Goal: Transaction & Acquisition: Purchase product/service

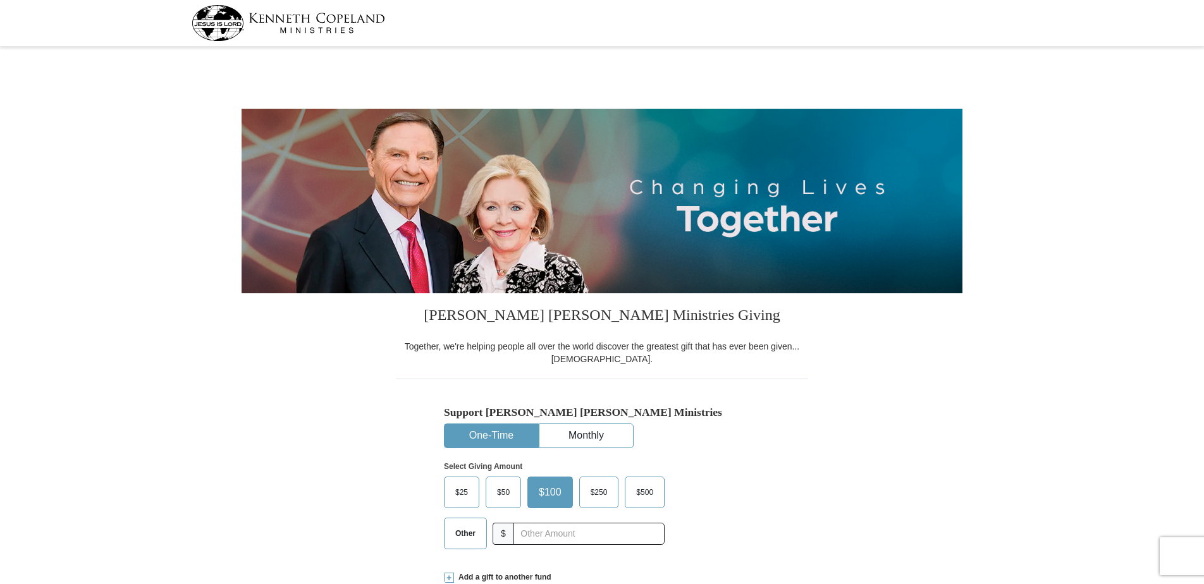
select select "AZ"
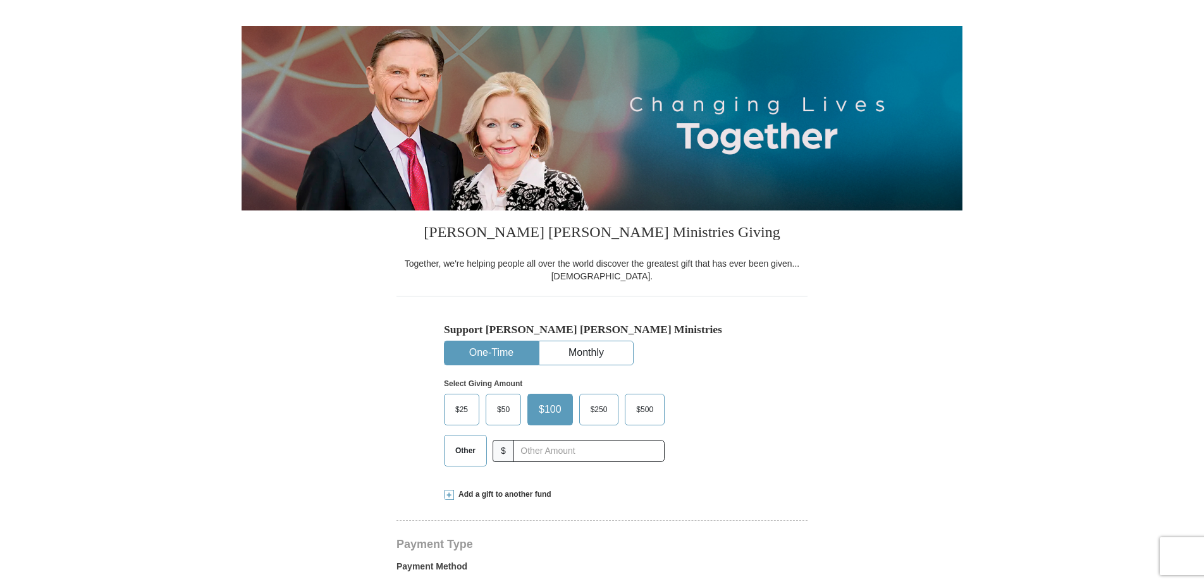
scroll to position [190, 0]
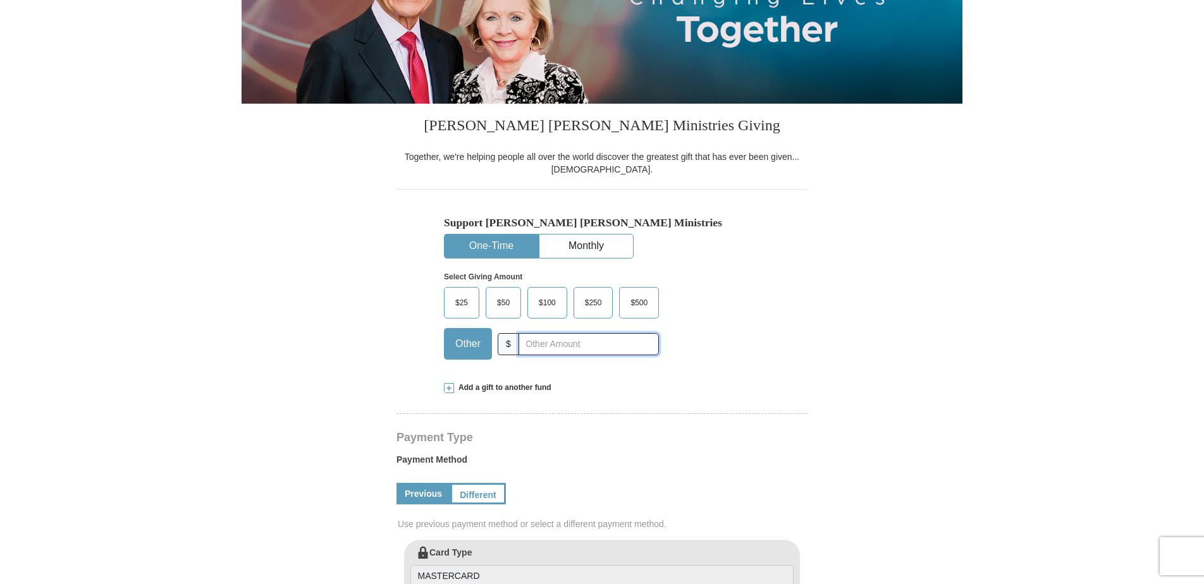
click at [548, 341] on input "text" at bounding box center [588, 344] width 140 height 22
click at [462, 386] on span "Add a gift to another fund" at bounding box center [502, 387] width 97 height 11
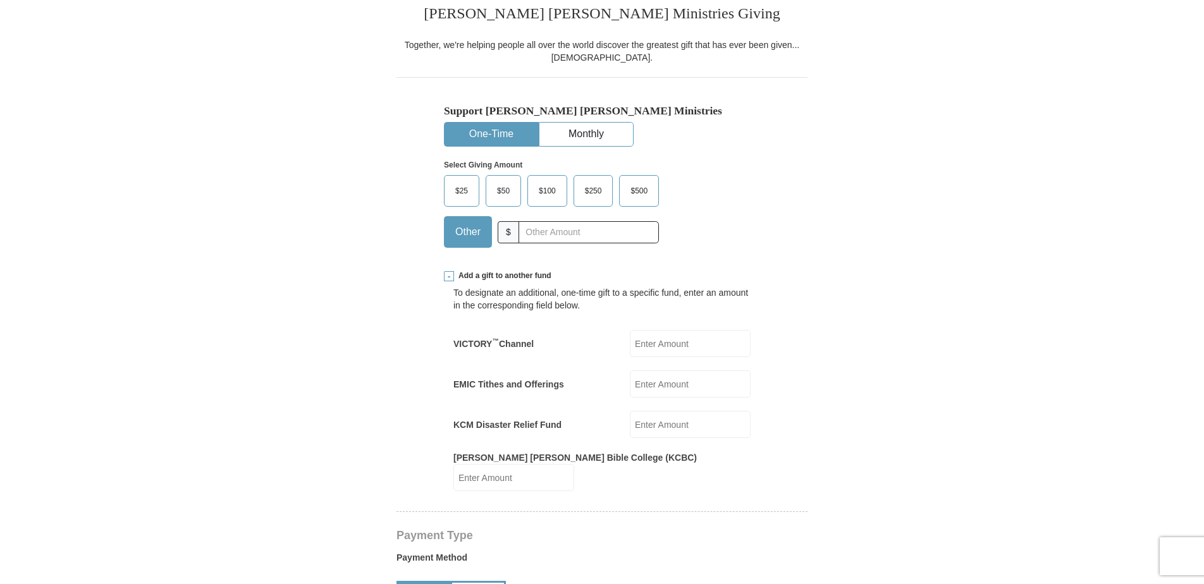
scroll to position [316, 0]
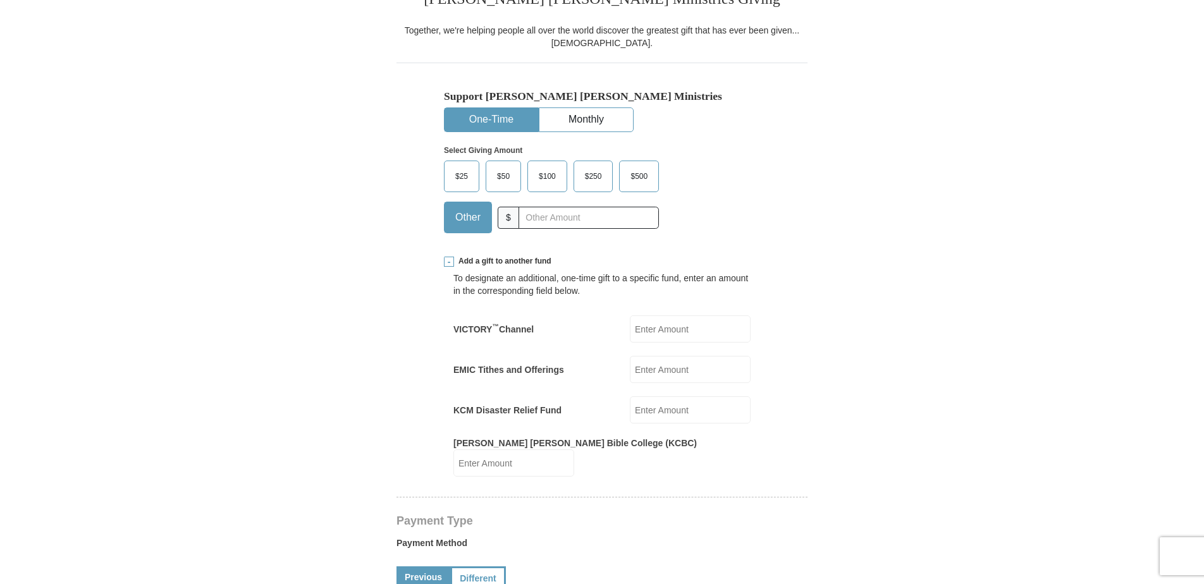
click at [652, 331] on input "VICTORY ™ Channel" at bounding box center [690, 328] width 121 height 27
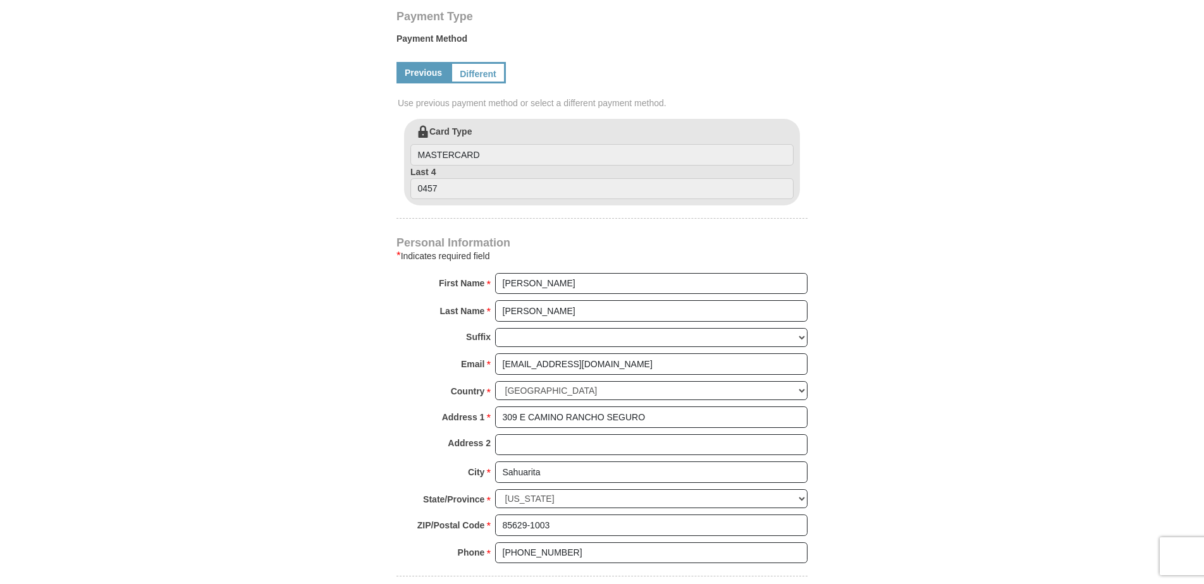
scroll to position [822, 0]
type input "741"
click at [158, 300] on body "Kenneth Copeland Ministries Giving Together, we're helping people all over the …" at bounding box center [602, 409] width 1204 height 2463
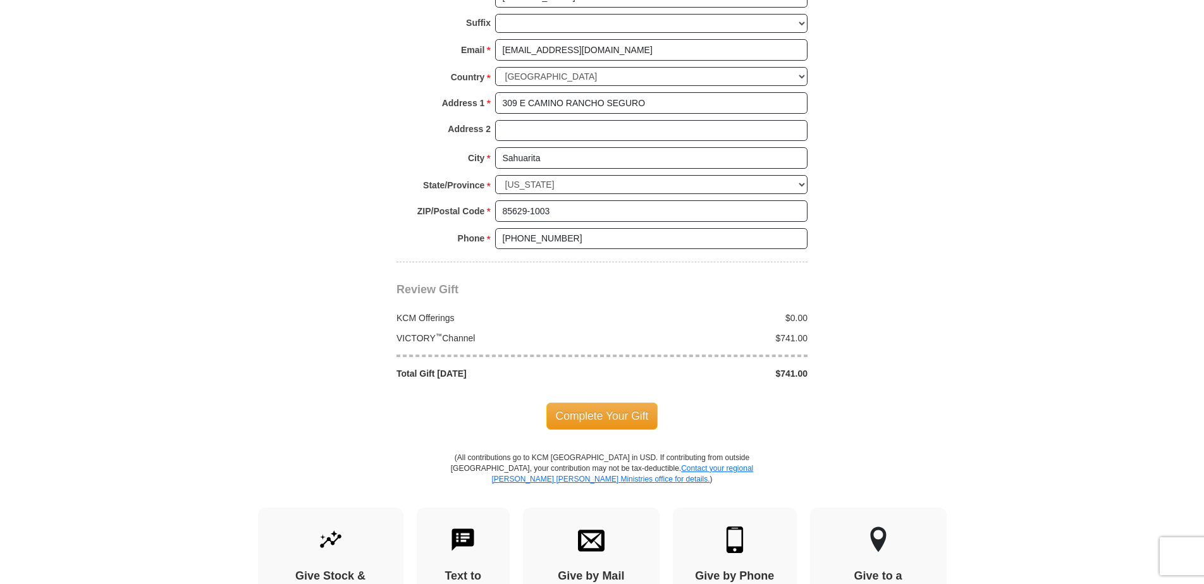
scroll to position [1138, 0]
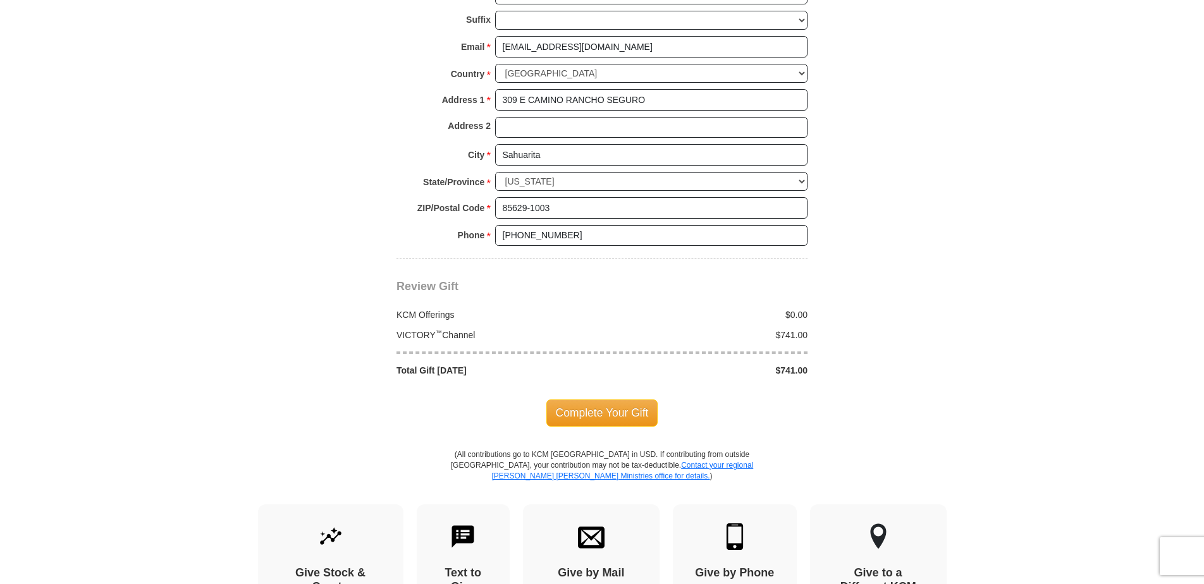
drag, startPoint x: 616, startPoint y: 401, endPoint x: 620, endPoint y: 416, distance: 15.2
click at [620, 416] on div "Complete Your Gift" at bounding box center [601, 413] width 411 height 72
click at [597, 400] on span "Complete Your Gift" at bounding box center [602, 413] width 112 height 27
